Goal: Navigation & Orientation: Find specific page/section

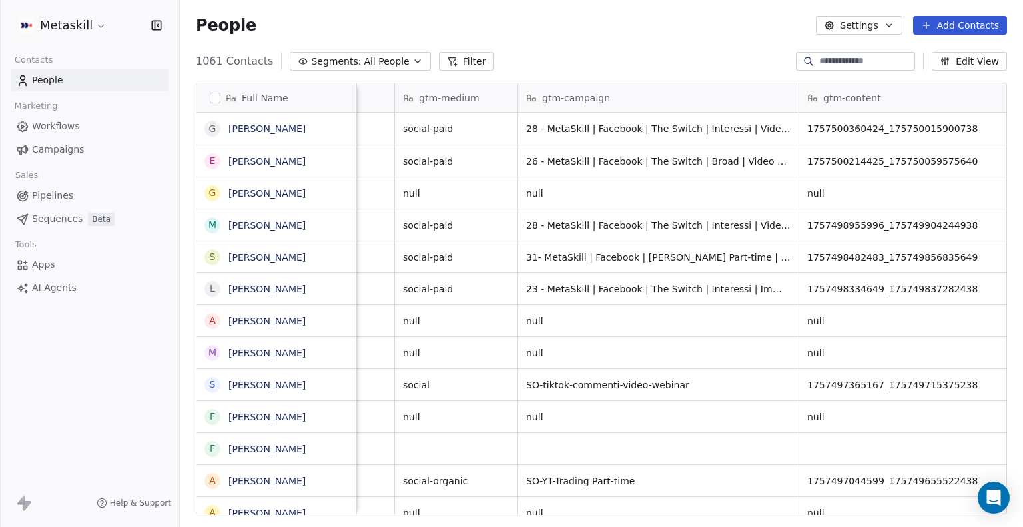
scroll to position [0, 2068]
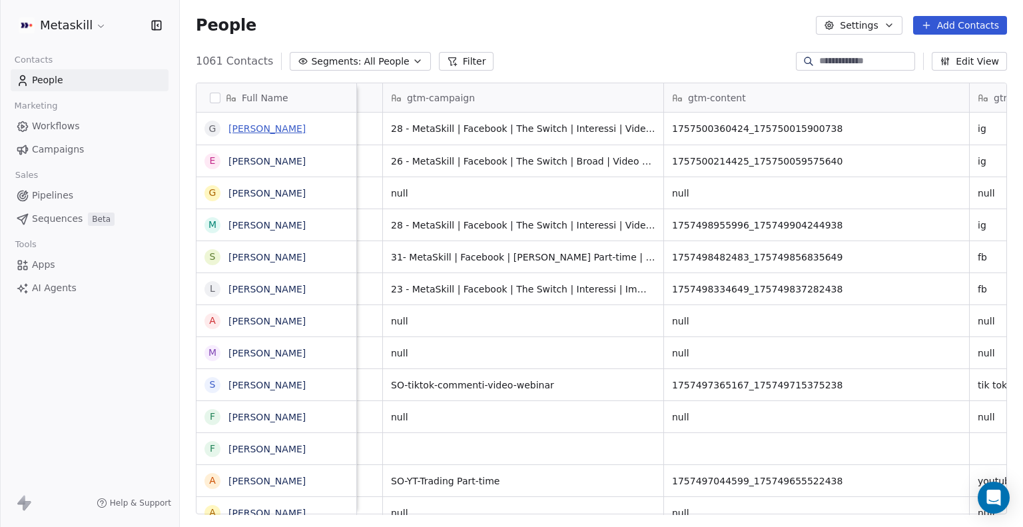
click at [273, 134] on link "[PERSON_NAME]" at bounding box center [266, 128] width 77 height 11
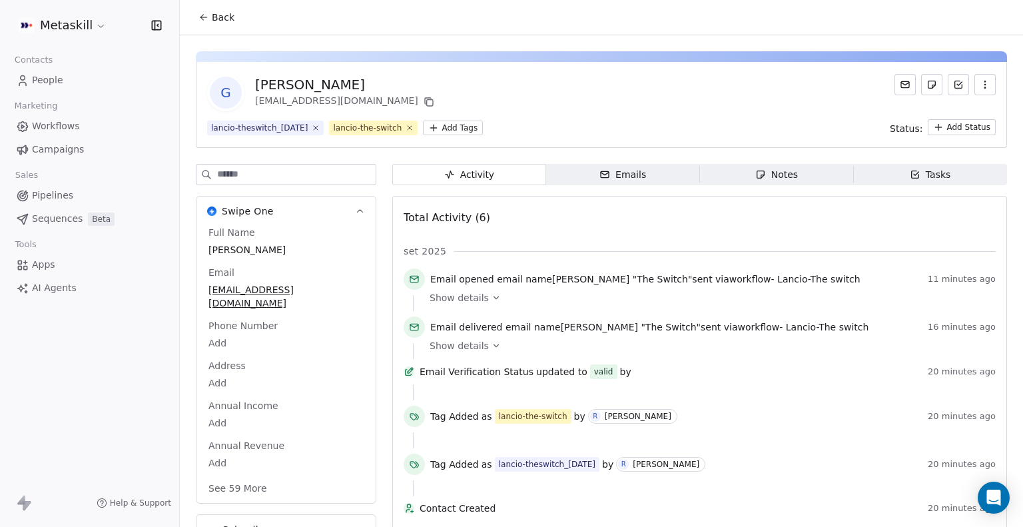
scroll to position [24, 0]
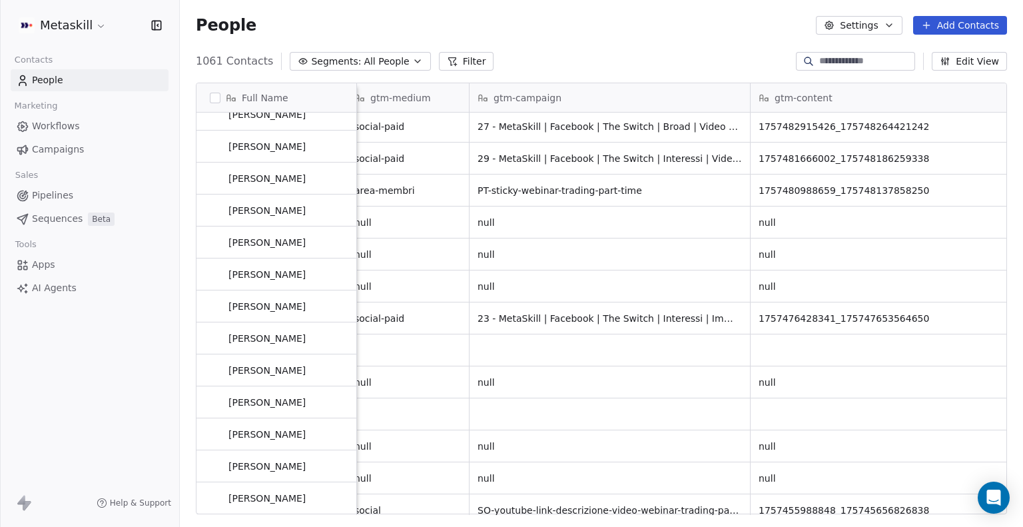
scroll to position [1328, 0]
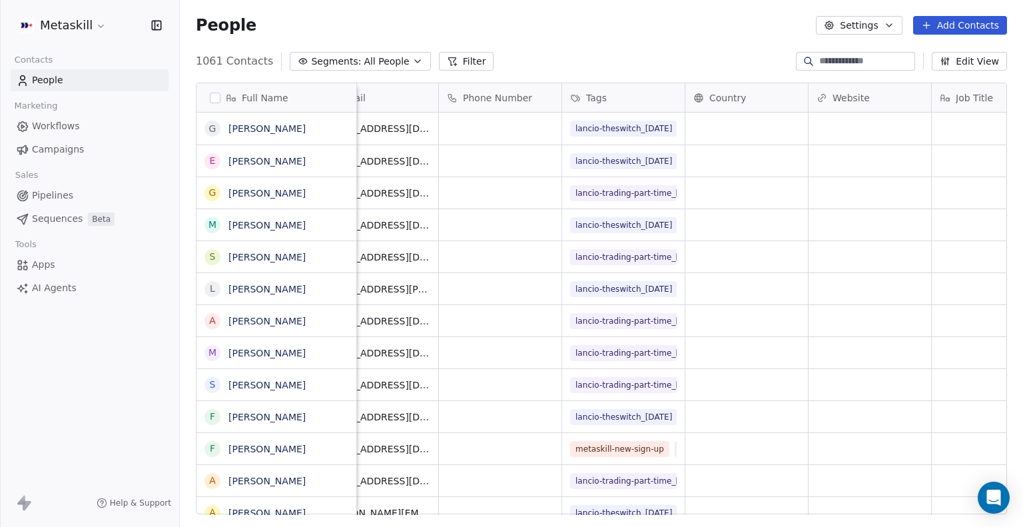
click at [615, 99] on div "Tags" at bounding box center [622, 97] width 104 height 13
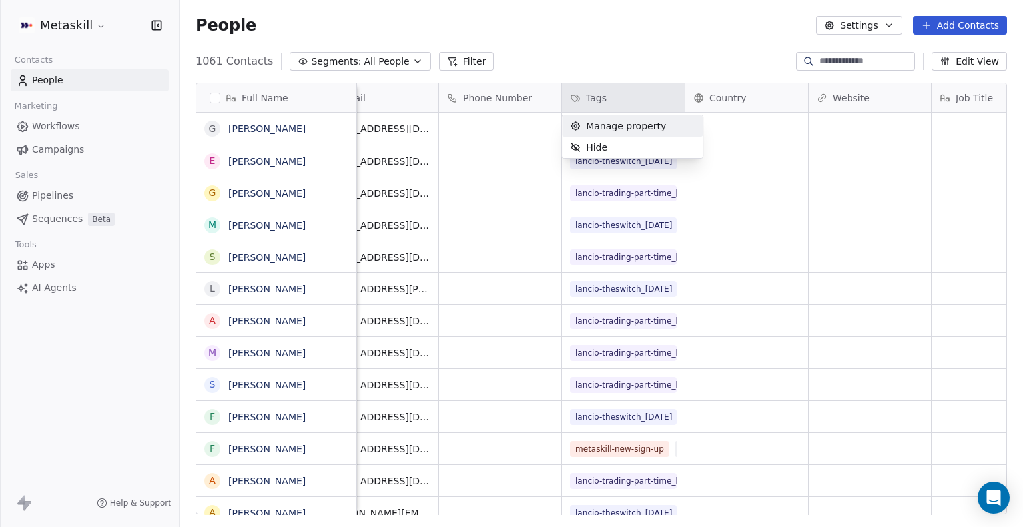
click at [621, 127] on span "Manage property" at bounding box center [626, 125] width 80 height 13
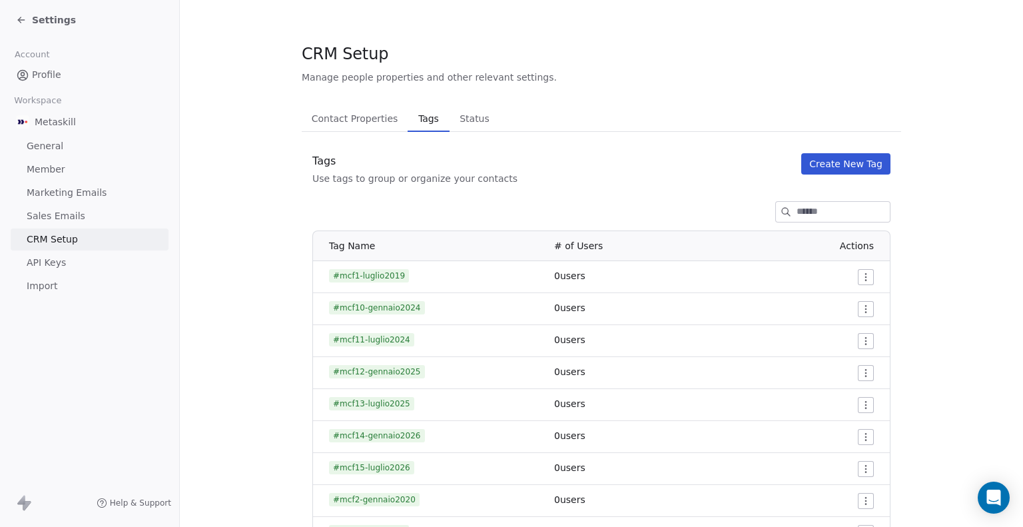
click at [48, 148] on span "General" at bounding box center [45, 146] width 37 height 14
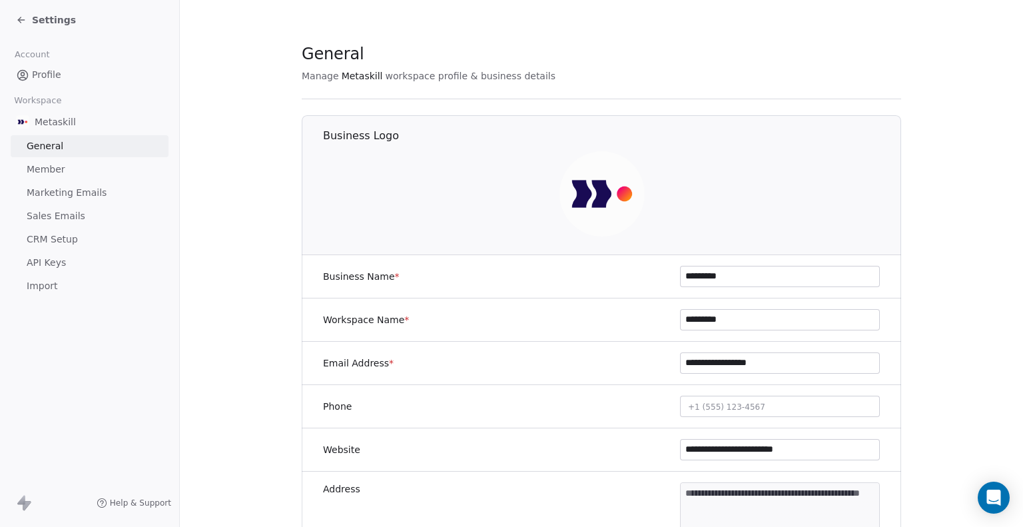
click at [51, 169] on span "Member" at bounding box center [46, 169] width 39 height 14
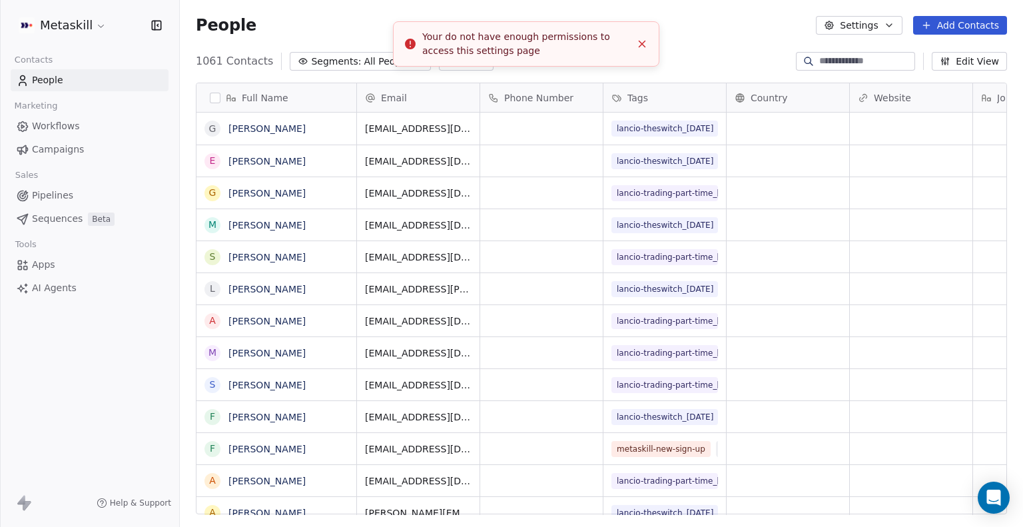
click at [638, 38] on icon "Close toast" at bounding box center [642, 44] width 12 height 12
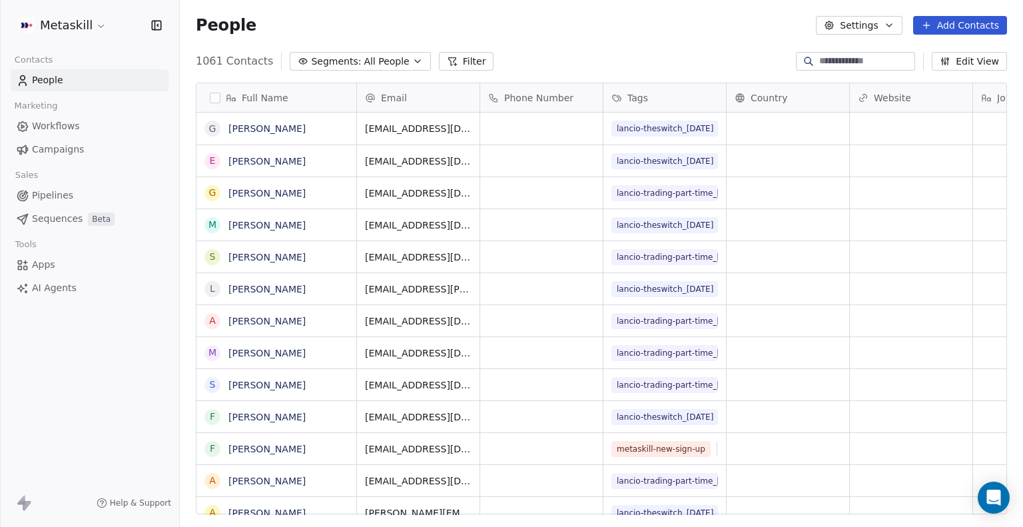
click at [47, 266] on span "Apps" at bounding box center [43, 265] width 23 height 14
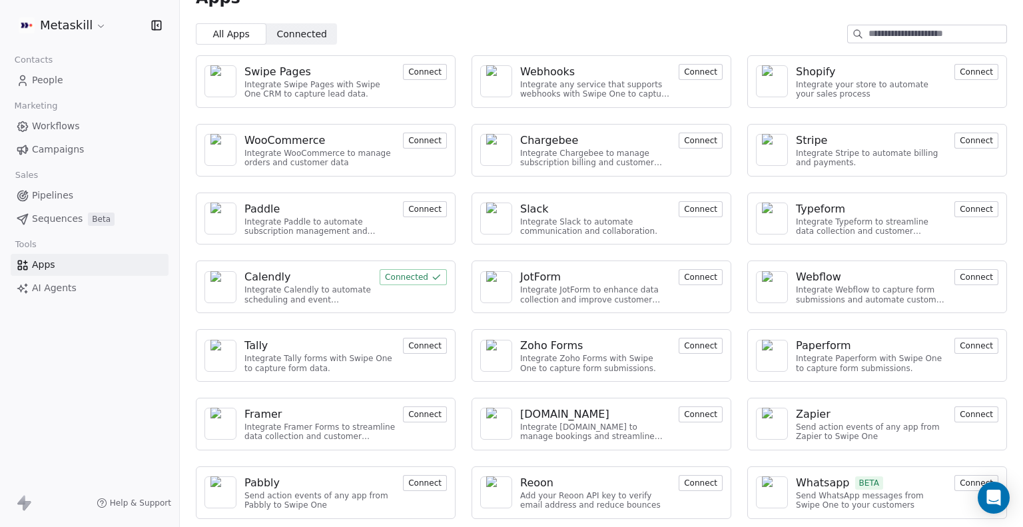
click at [64, 127] on span "Workflows" at bounding box center [56, 126] width 48 height 14
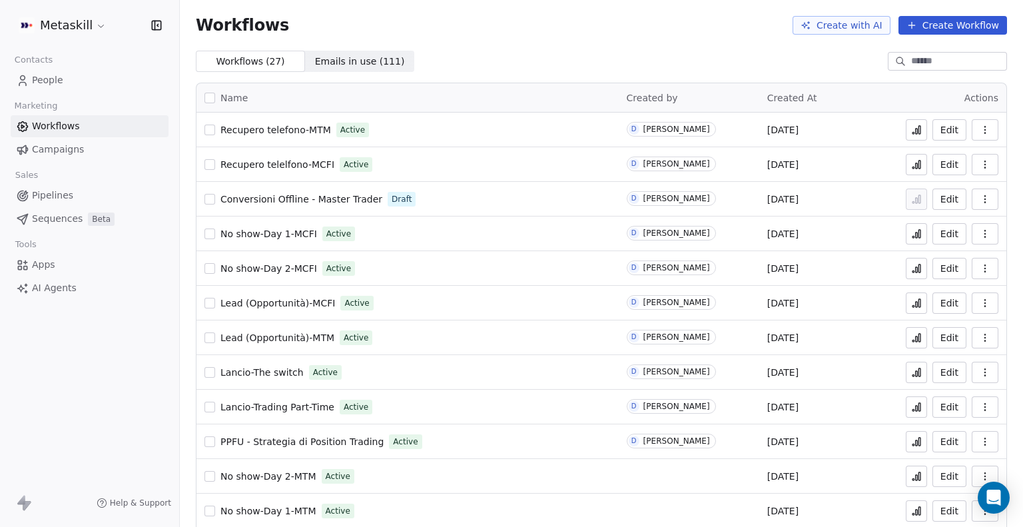
click at [54, 87] on link "People" at bounding box center [90, 80] width 158 height 22
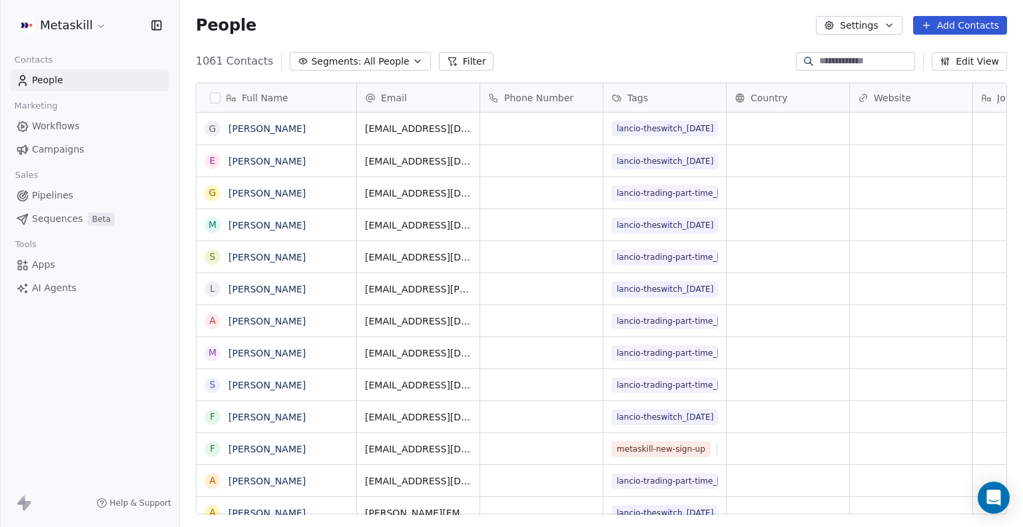
click at [67, 130] on span "Workflows" at bounding box center [56, 126] width 48 height 14
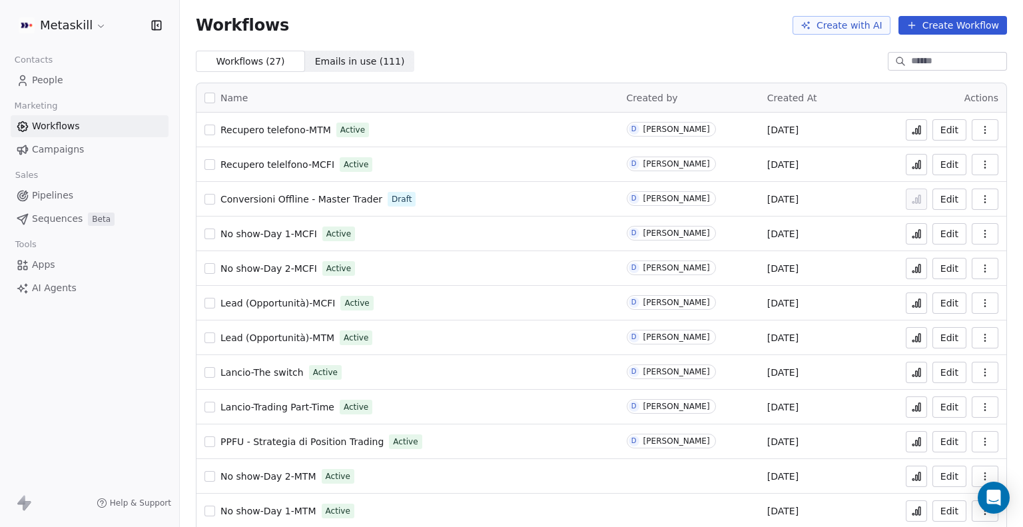
click at [49, 81] on span "People" at bounding box center [47, 80] width 31 height 14
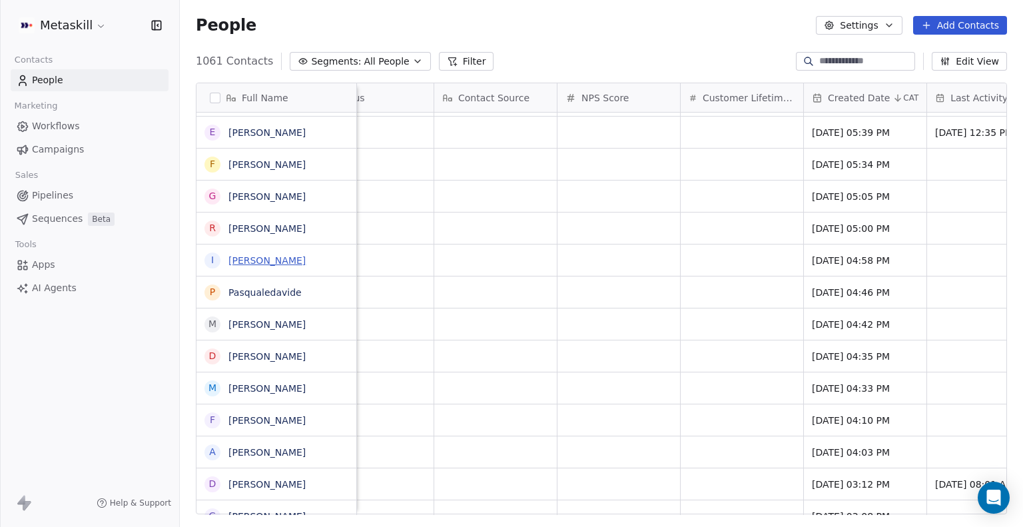
click at [253, 260] on link "[PERSON_NAME]" at bounding box center [266, 260] width 77 height 11
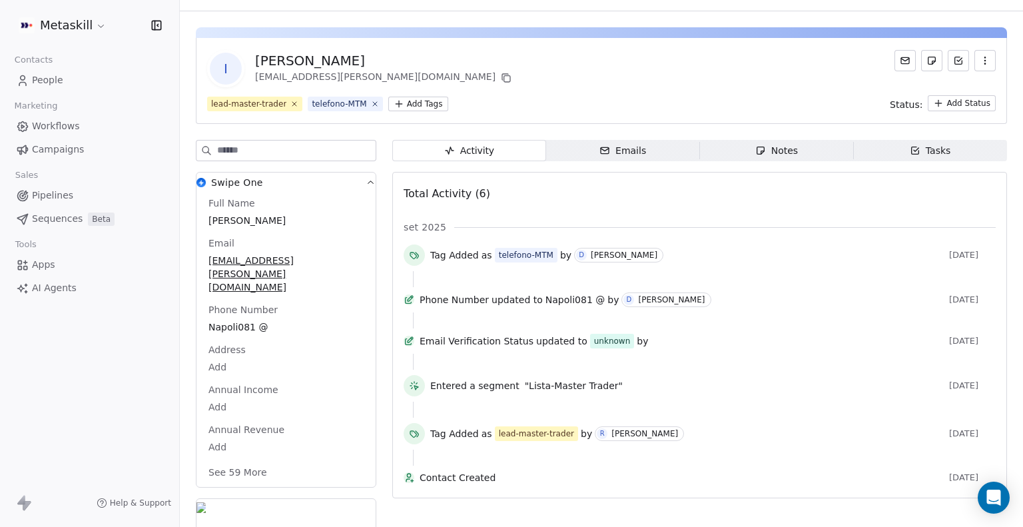
click at [609, 150] on div "Emails" at bounding box center [622, 151] width 47 height 14
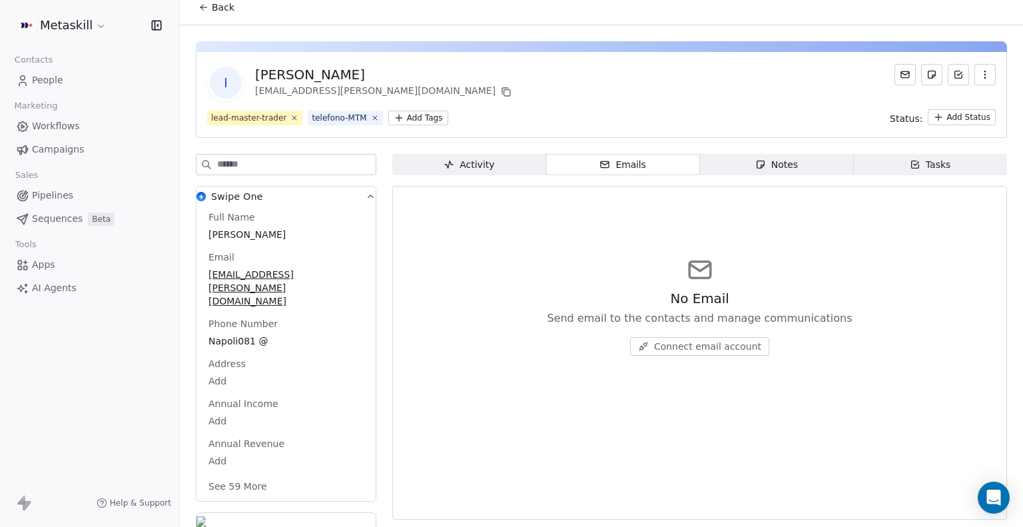
click at [784, 158] on div "Notes" at bounding box center [776, 165] width 43 height 14
click at [910, 168] on icon "button" at bounding box center [915, 164] width 11 height 11
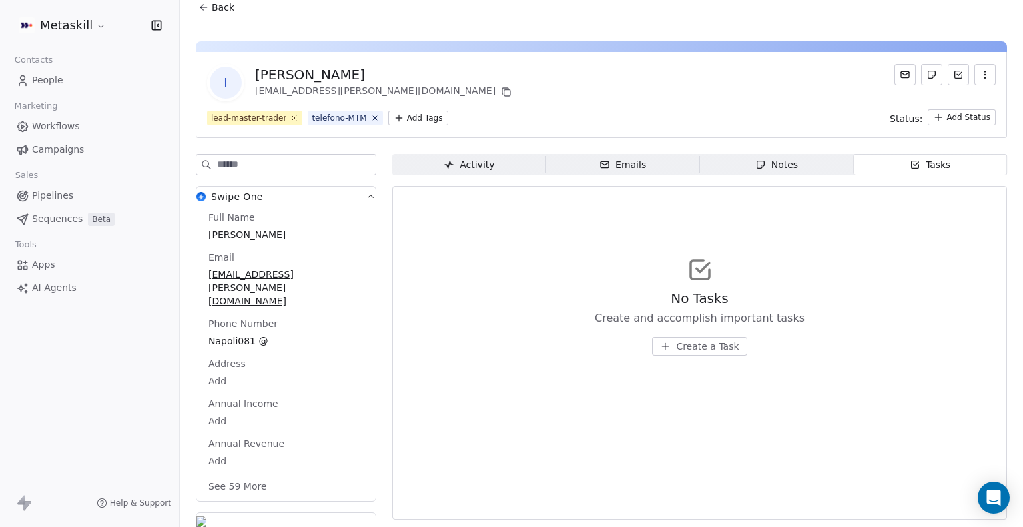
click at [475, 164] on div "Activity" at bounding box center [468, 165] width 51 height 14
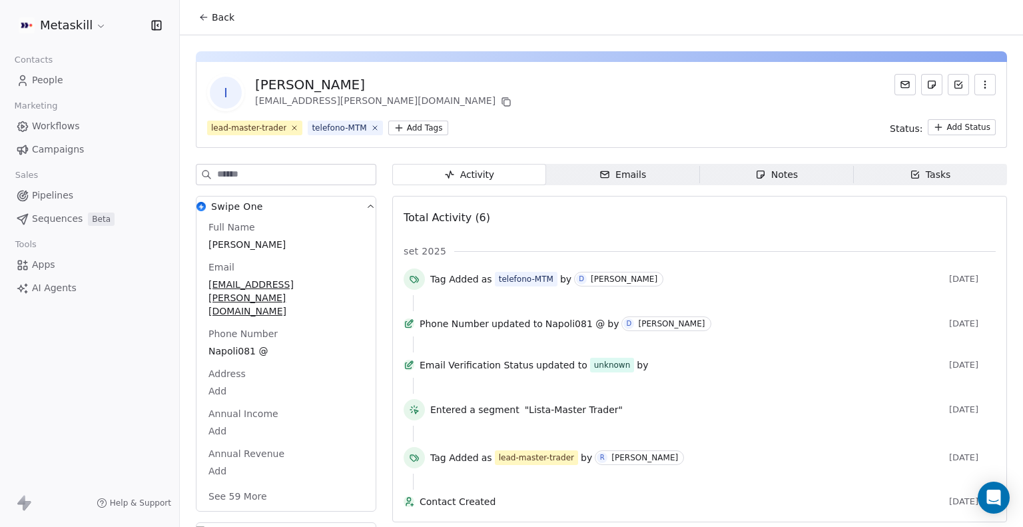
click at [234, 484] on button "See 59 More" at bounding box center [237, 496] width 75 height 24
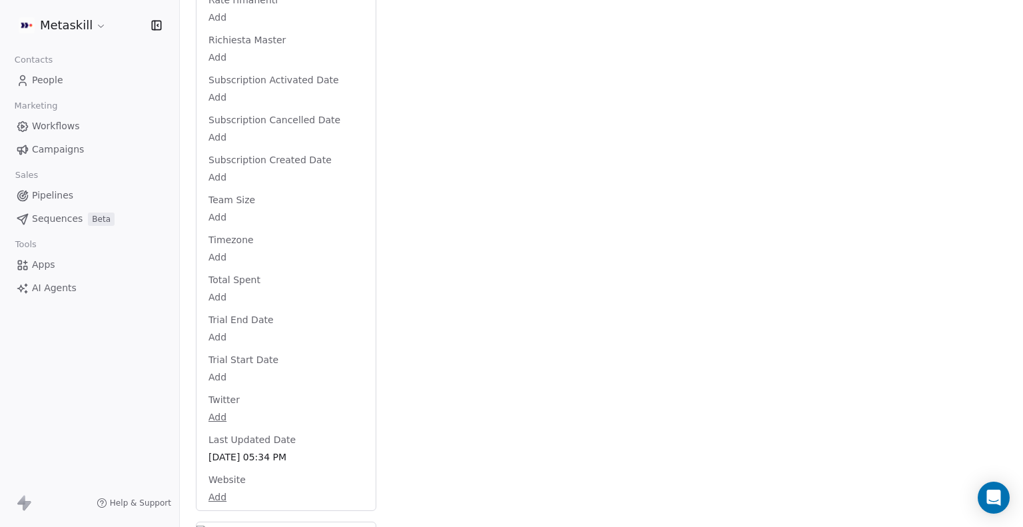
click at [43, 87] on link "People" at bounding box center [90, 80] width 158 height 22
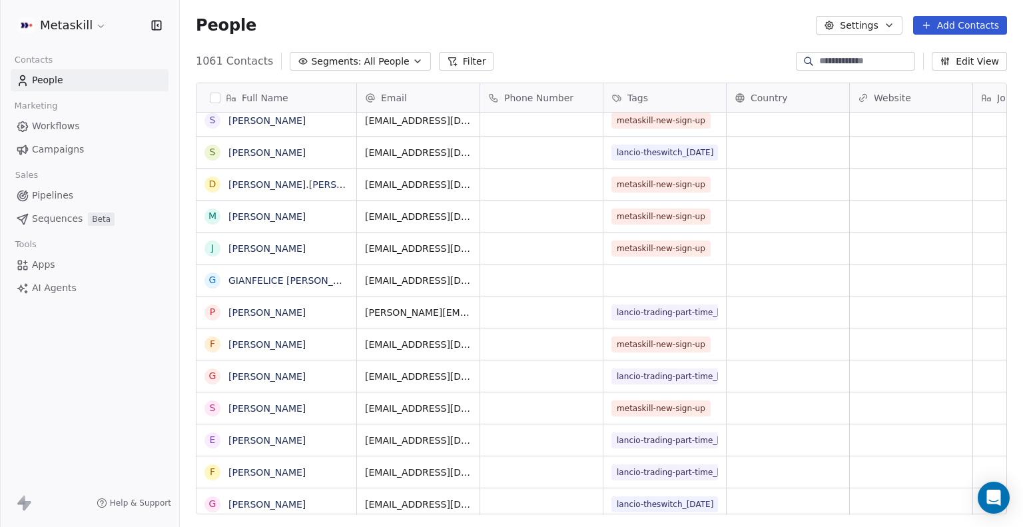
click at [386, 65] on span "All People" at bounding box center [386, 62] width 45 height 14
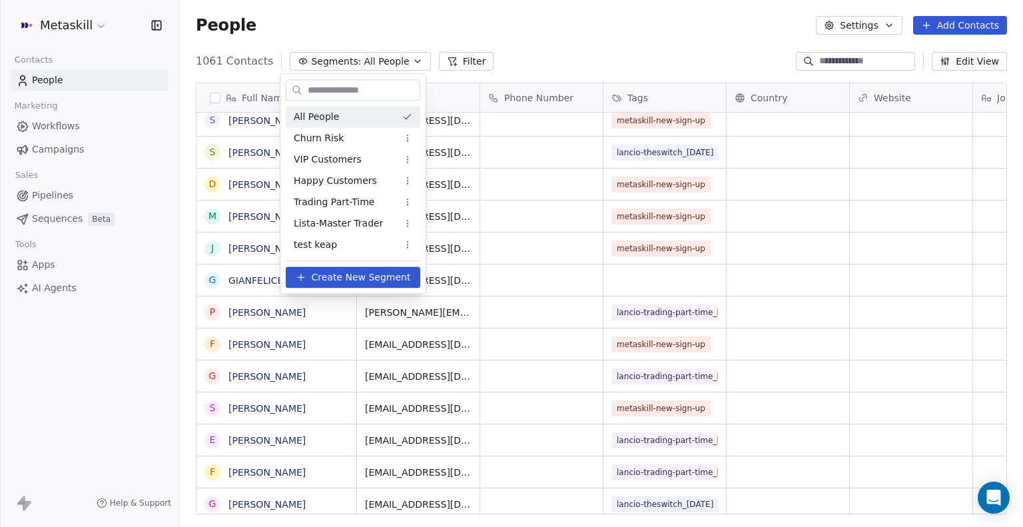
click at [447, 33] on html "Metaskill Contacts People Marketing Workflows Campaigns Sales Pipelines Sequenc…" at bounding box center [511, 263] width 1023 height 527
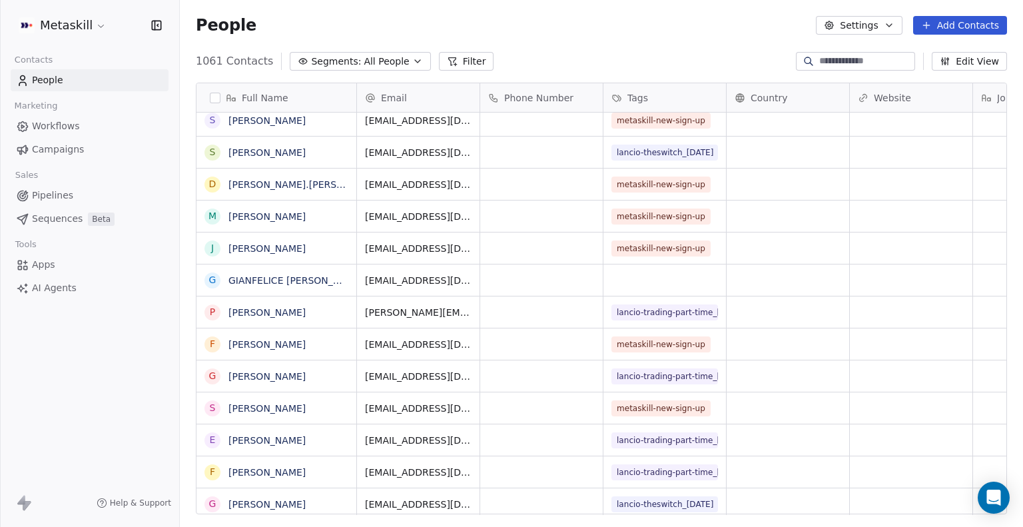
click at [447, 61] on button "Filter" at bounding box center [466, 61] width 55 height 19
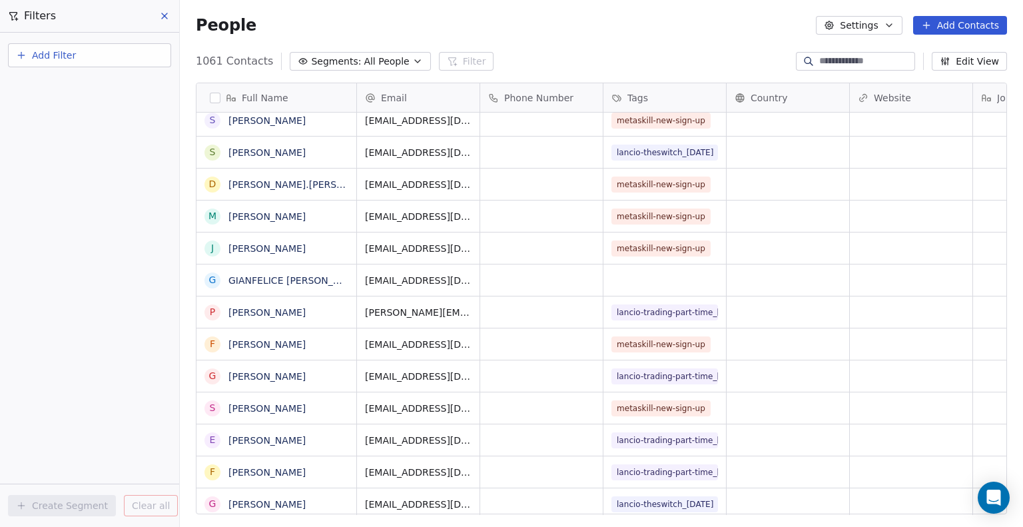
click at [74, 62] on span "Add Filter" at bounding box center [54, 56] width 44 height 14
click at [83, 85] on span "Contact properties" at bounding box center [65, 86] width 87 height 14
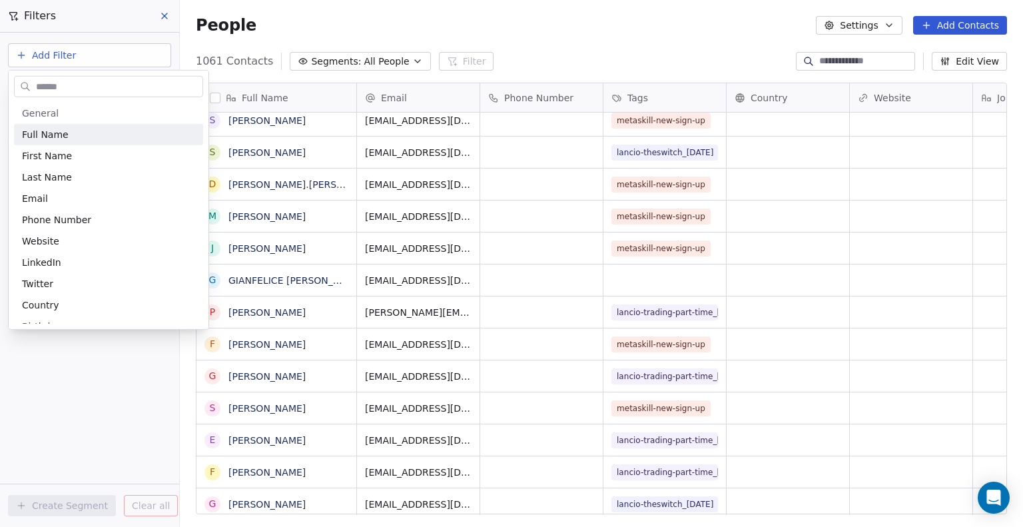
click at [166, 15] on html "Metaskill Contacts People Marketing Workflows Campaigns Sales Pipelines Sequenc…" at bounding box center [511, 263] width 1023 height 527
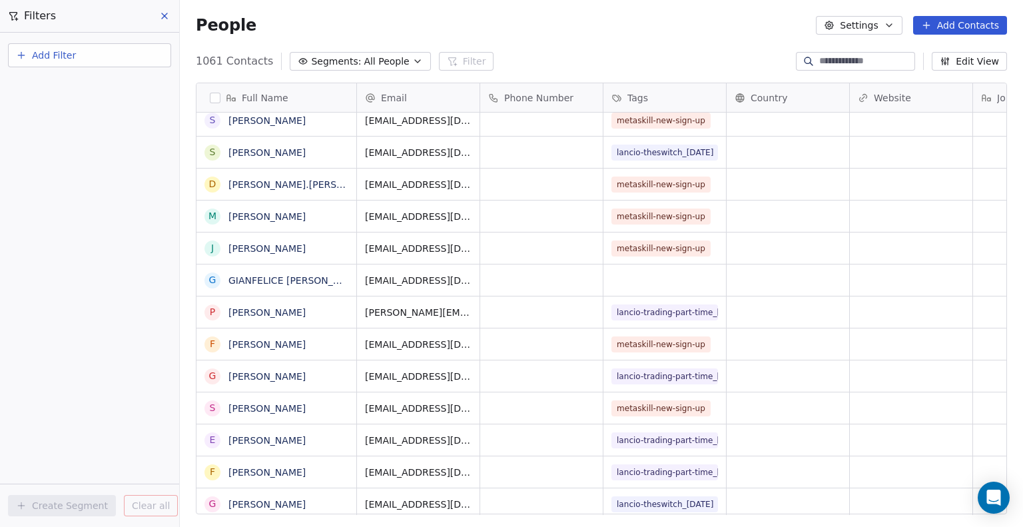
click at [166, 15] on icon at bounding box center [164, 16] width 11 height 11
